Goal: Task Accomplishment & Management: Manage account settings

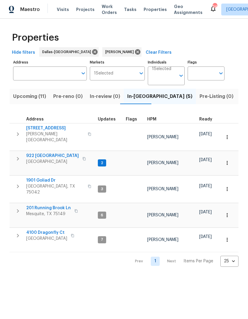
click at [229, 212] on icon "button" at bounding box center [227, 215] width 6 height 6
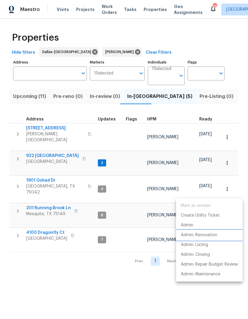
click at [213, 234] on p "Admin: Renovation" at bounding box center [199, 235] width 37 height 6
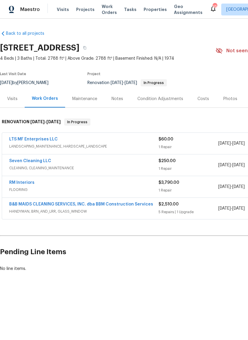
click at [117, 141] on div "LTS MF Enterprises LLC" at bounding box center [83, 139] width 149 height 7
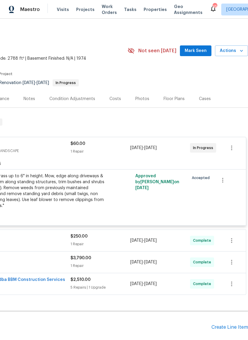
scroll to position [0, 88]
click at [80, 192] on div "Mowing of grass up to 6" in height. Mow, edge along driveways & sidewalks, trim…" at bounding box center [40, 191] width 130 height 36
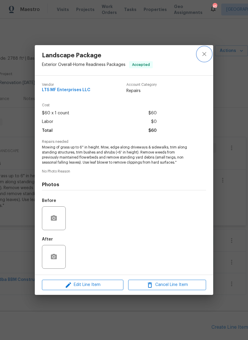
click at [203, 54] on icon "close" at bounding box center [204, 53] width 7 height 7
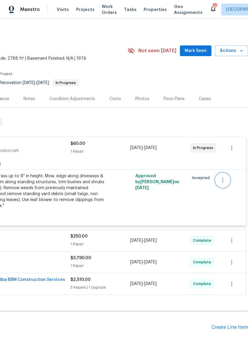
click at [223, 180] on icon "button" at bounding box center [222, 180] width 1 height 5
click at [231, 181] on li "Cancel" at bounding box center [226, 181] width 23 height 10
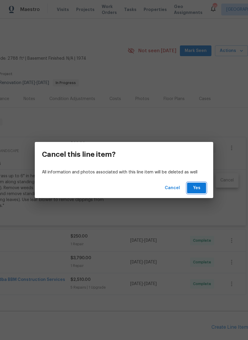
click at [198, 190] on span "Yes" at bounding box center [197, 187] width 10 height 7
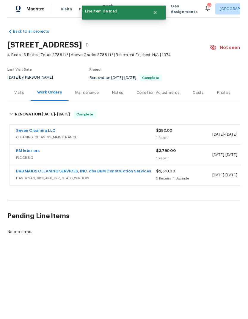
scroll to position [0, 0]
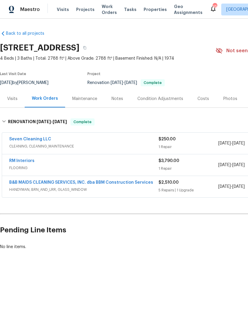
click at [231, 98] on div "Photos" at bounding box center [230, 99] width 14 height 6
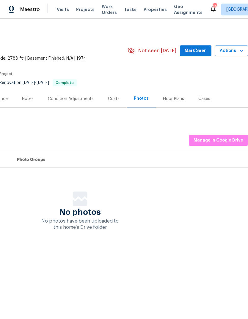
scroll to position [0, 88]
click at [221, 138] on span "Manage in Google Drive" at bounding box center [218, 140] width 50 height 7
